Goal: Task Accomplishment & Management: Manage account settings

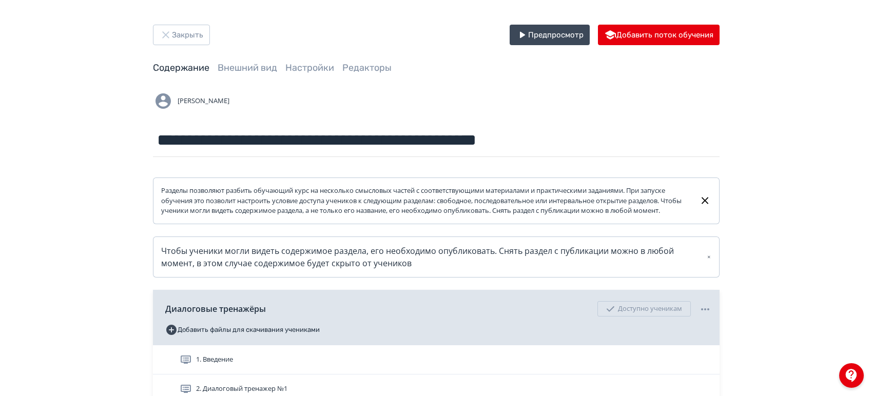
scroll to position [171, 0]
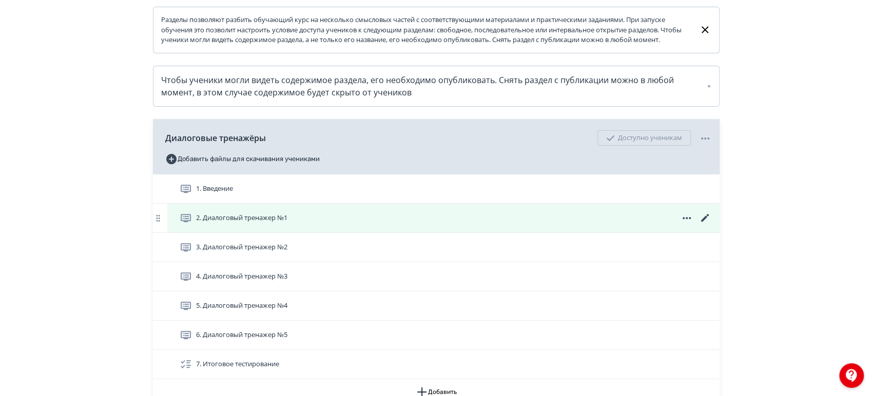
click at [706, 222] on icon at bounding box center [705, 218] width 8 height 8
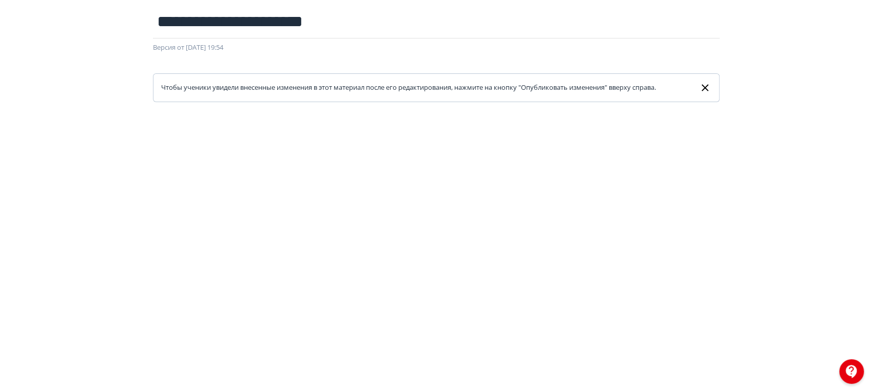
scroll to position [20, 0]
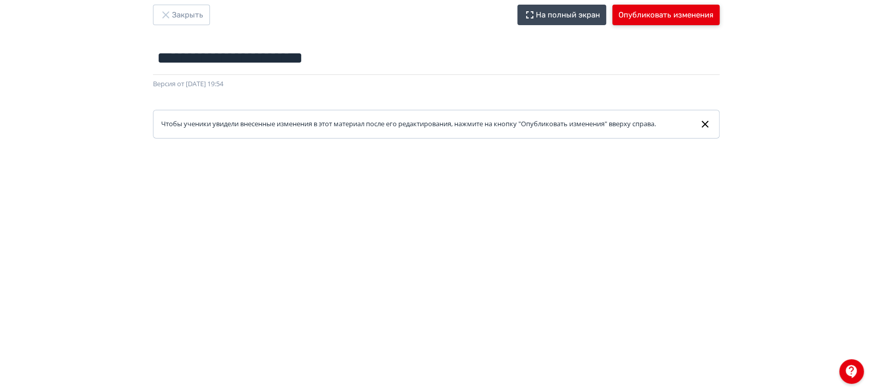
click at [653, 15] on button "Опубликовать изменения" at bounding box center [665, 15] width 107 height 21
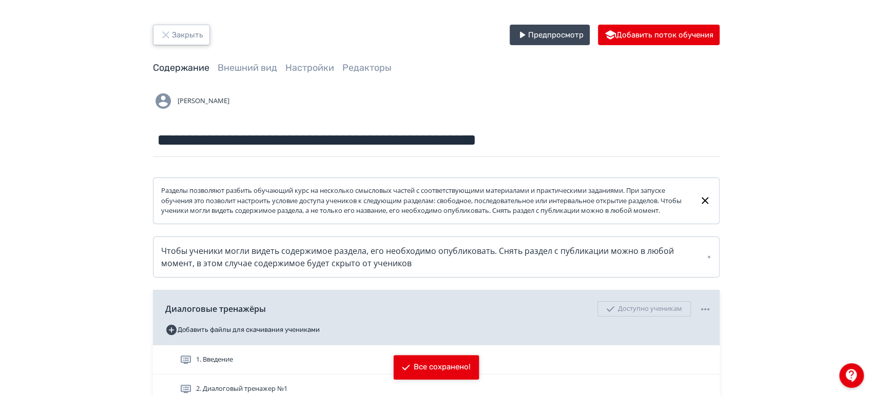
click at [177, 35] on button "Закрыть" at bounding box center [181, 35] width 57 height 21
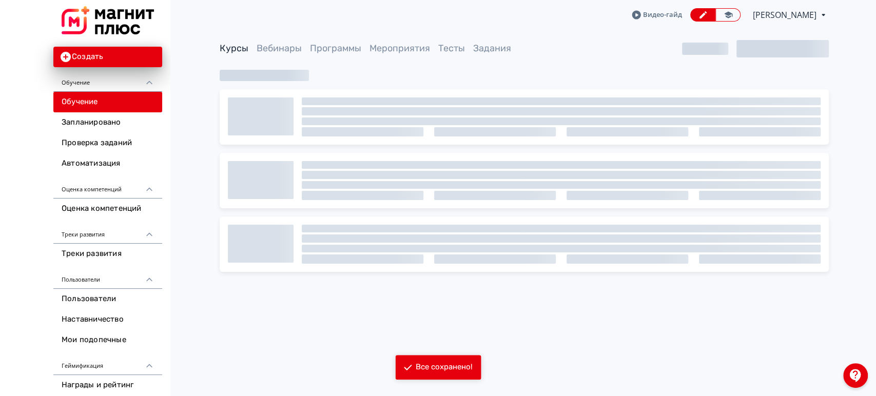
click at [783, 9] on span "[PERSON_NAME]" at bounding box center [785, 15] width 65 height 12
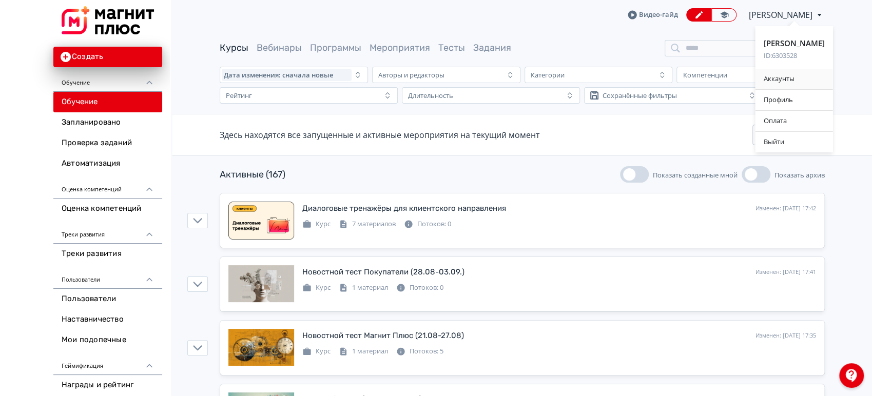
click at [797, 78] on div "Аккаунты" at bounding box center [795, 79] width 78 height 21
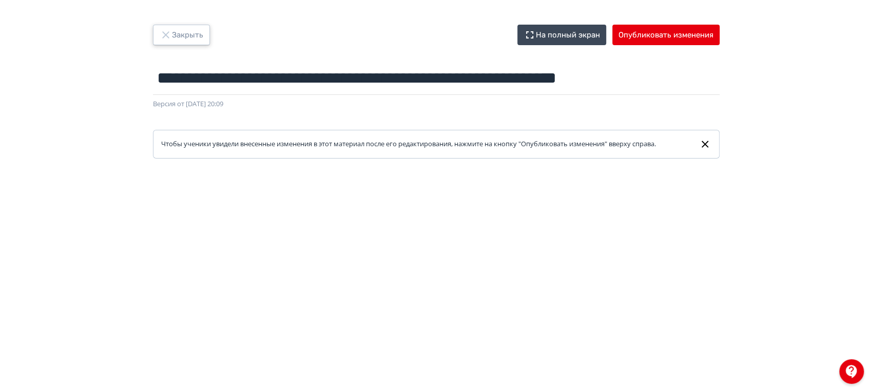
click at [187, 28] on button "Закрыть" at bounding box center [181, 35] width 57 height 21
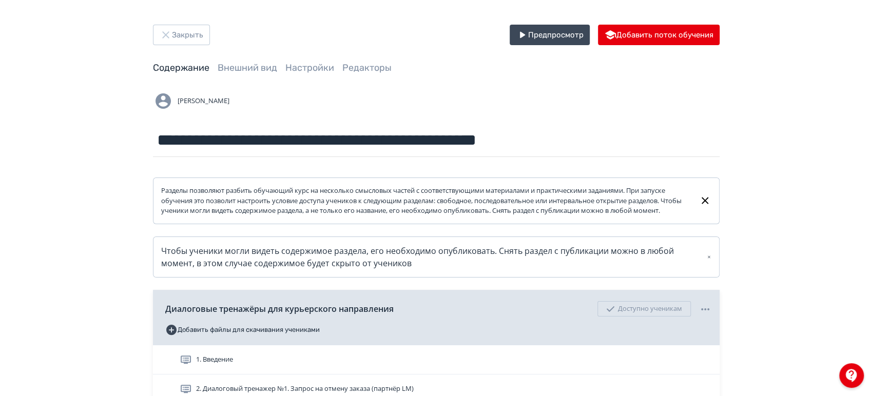
drag, startPoint x: 286, startPoint y: 48, endPoint x: 294, endPoint y: 59, distance: 13.2
click at [313, 65] on link "Настройки" at bounding box center [309, 67] width 49 height 11
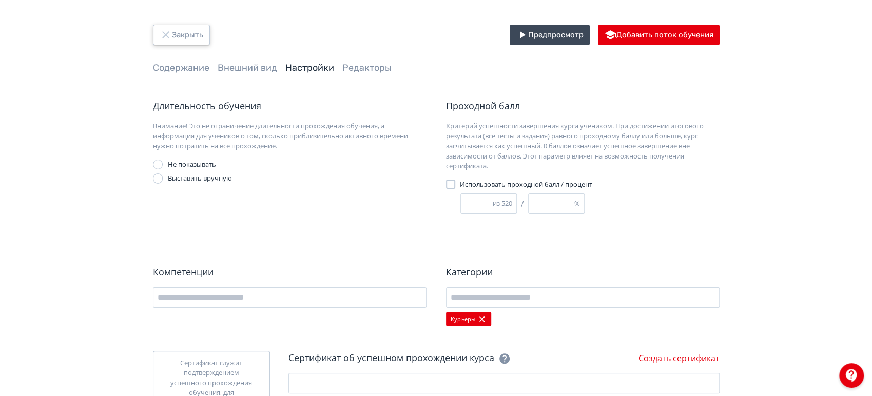
click at [208, 37] on button "Закрыть" at bounding box center [181, 35] width 57 height 21
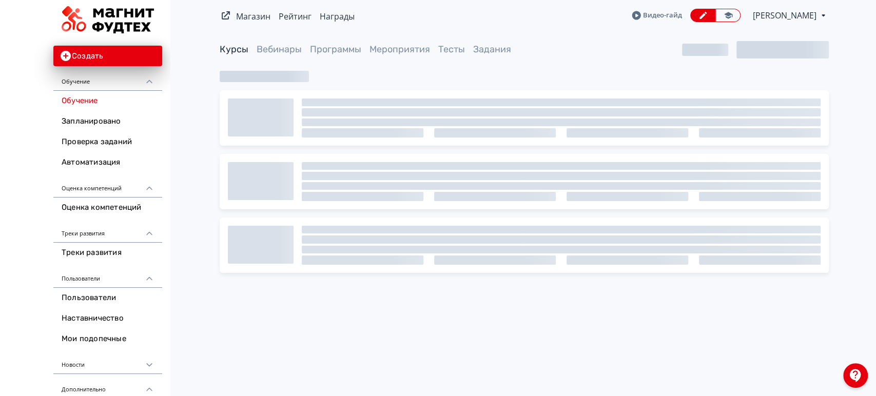
click at [826, 15] on icon at bounding box center [823, 15] width 11 height 12
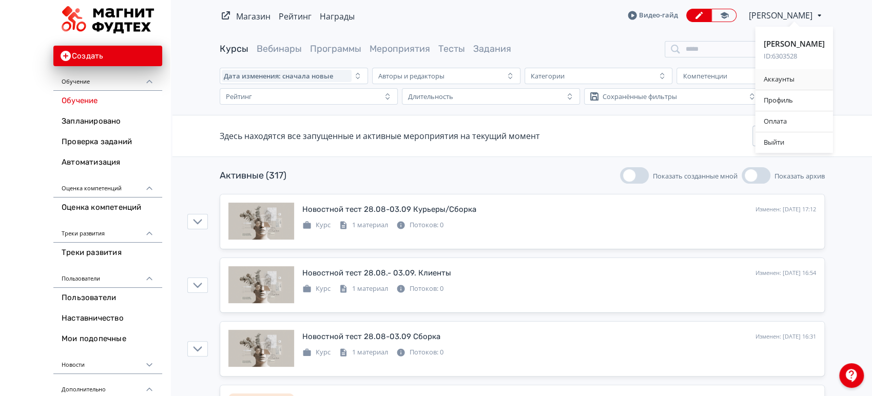
click at [780, 76] on div "Аккаунты" at bounding box center [795, 79] width 78 height 21
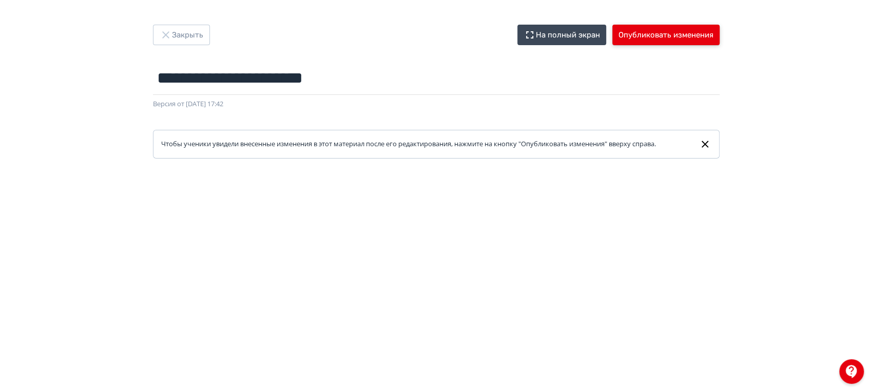
click at [670, 32] on button "Опубликовать изменения" at bounding box center [665, 35] width 107 height 21
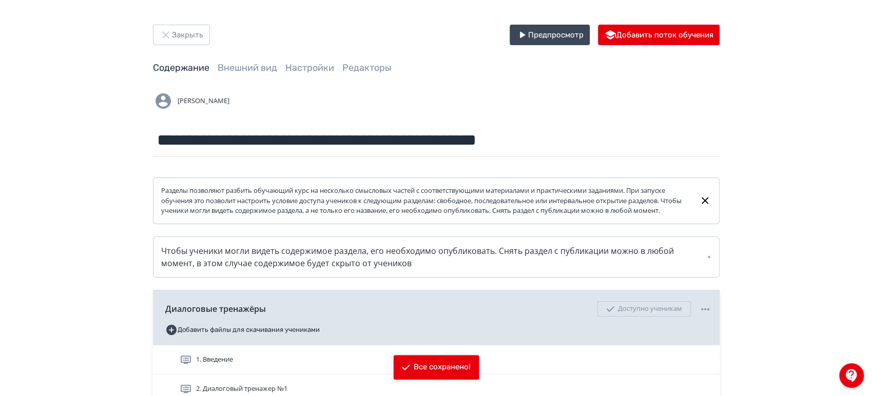
scroll to position [275, 0]
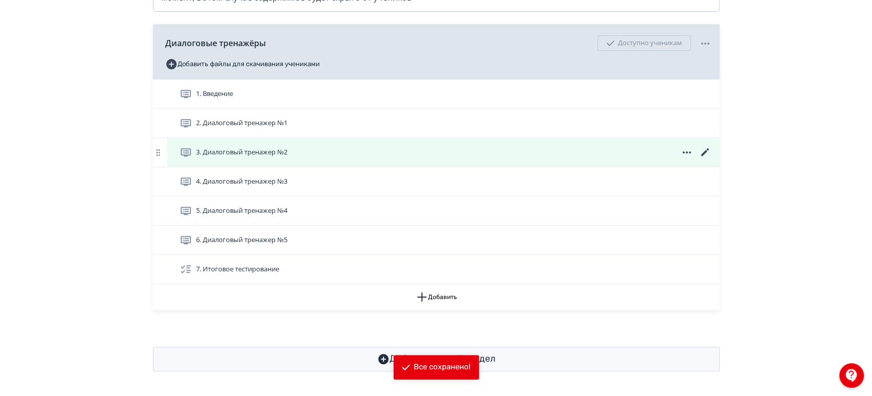
click at [700, 153] on icon at bounding box center [705, 152] width 12 height 12
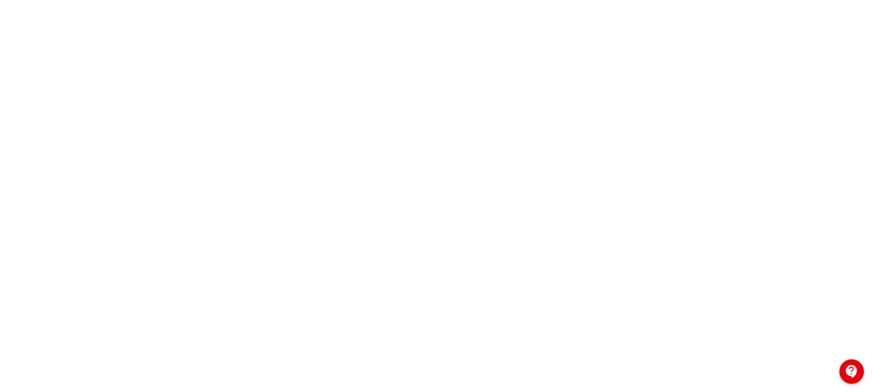
scroll to position [191, 0]
